Goal: Navigation & Orientation: Find specific page/section

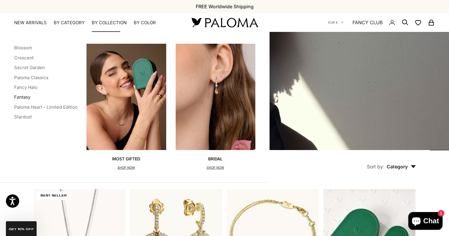
click at [25, 98] on link "Fantasy" at bounding box center [22, 97] width 16 height 6
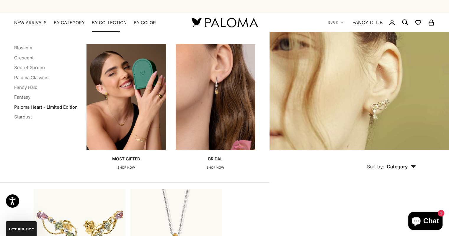
click at [41, 105] on link "Paloma Heart - Limited Edition" at bounding box center [46, 107] width 64 height 6
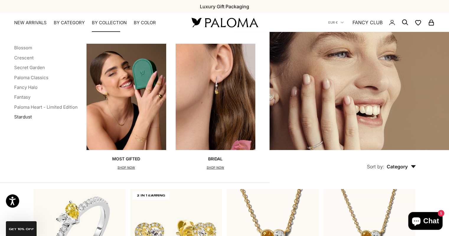
click at [27, 115] on link "Stardust" at bounding box center [23, 117] width 18 height 6
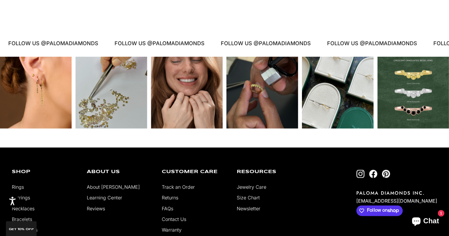
scroll to position [1458, 0]
